Goal: Task Accomplishment & Management: Manage account settings

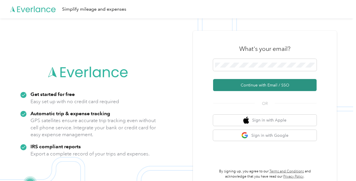
click at [253, 84] on button "Continue with Email / SSO" at bounding box center [265, 85] width 104 height 12
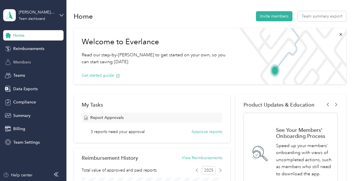
click at [40, 59] on div "Members" at bounding box center [33, 62] width 60 height 10
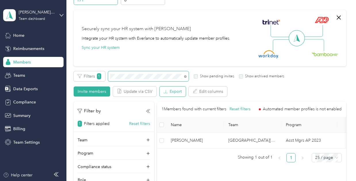
scroll to position [36, 0]
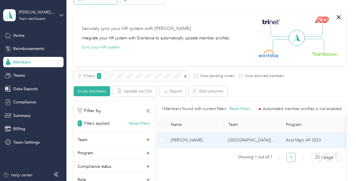
click at [194, 138] on span "[PERSON_NAME]" at bounding box center [195, 140] width 48 height 6
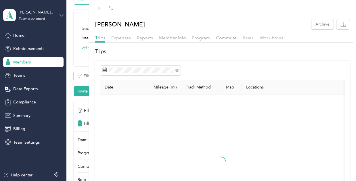
click at [244, 35] on span "Rates" at bounding box center [248, 37] width 11 height 5
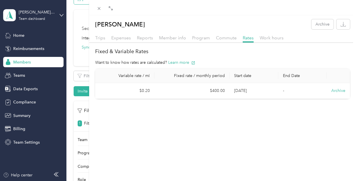
click at [45, 11] on div "[PERSON_NAME] Archive Trips Expenses Reports Member info Program Commute Rates …" at bounding box center [178, 90] width 356 height 181
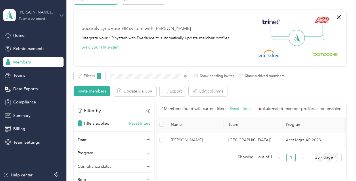
click at [35, 16] on div "[PERSON_NAME] Beverage Company Team dashboard" at bounding box center [37, 15] width 36 height 12
click at [37, 71] on div "Log out" at bounding box center [80, 73] width 146 height 10
